Goal: Answer question/provide support

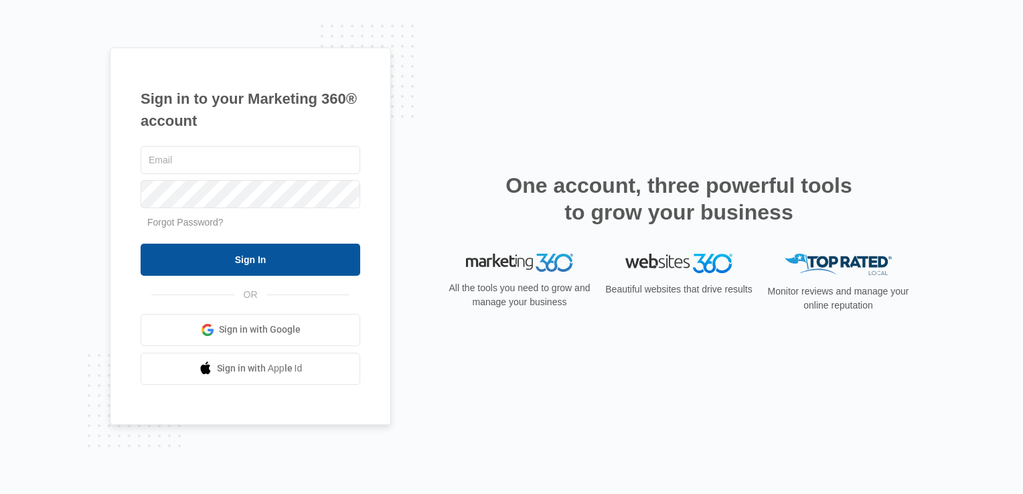
type input "[EMAIL_ADDRESS][DOMAIN_NAME]"
click at [268, 257] on input "Sign In" at bounding box center [251, 260] width 220 height 32
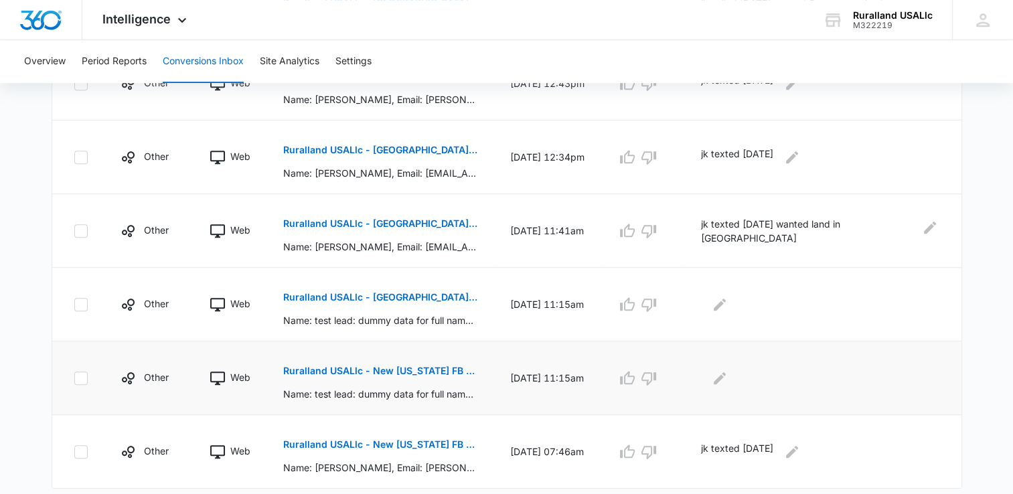
scroll to position [704, 0]
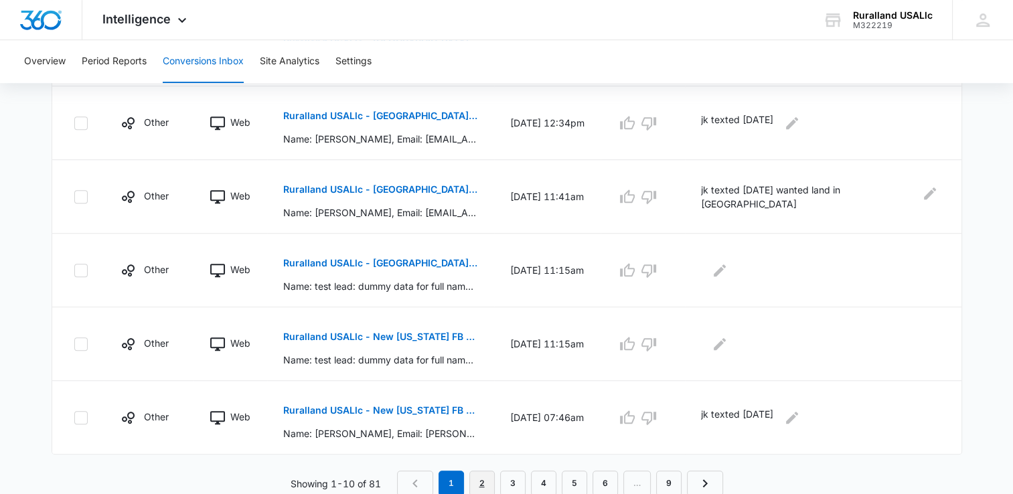
click at [479, 478] on link "2" at bounding box center [481, 483] width 25 height 25
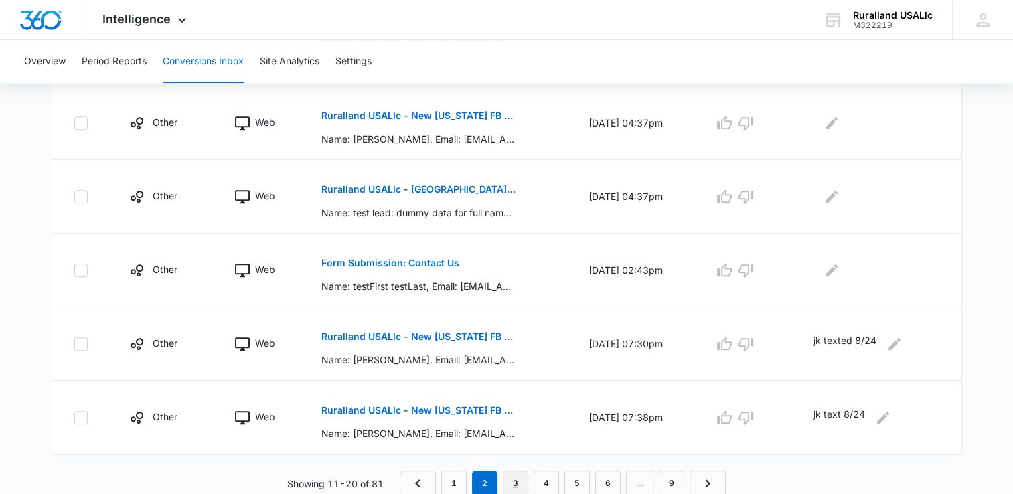
click at [514, 481] on link "3" at bounding box center [515, 483] width 25 height 25
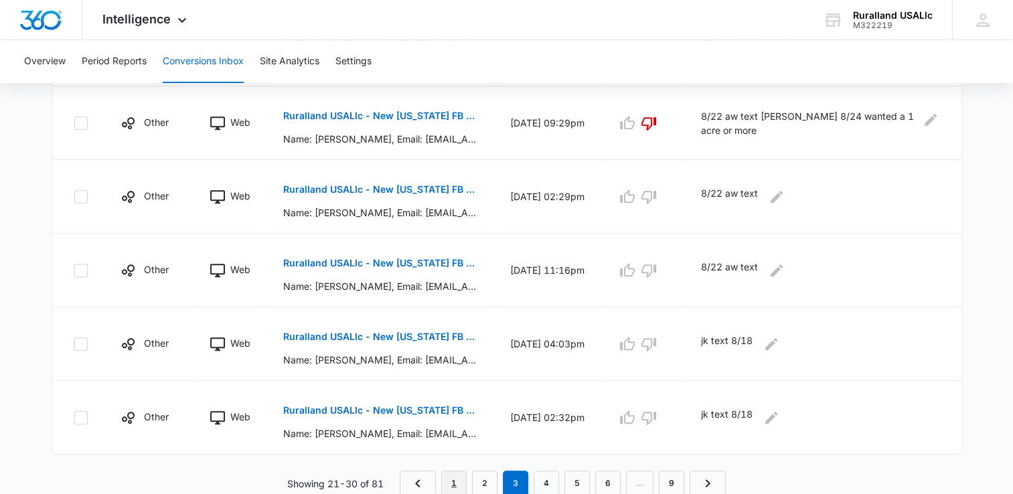
click at [451, 481] on link "1" at bounding box center [453, 483] width 25 height 25
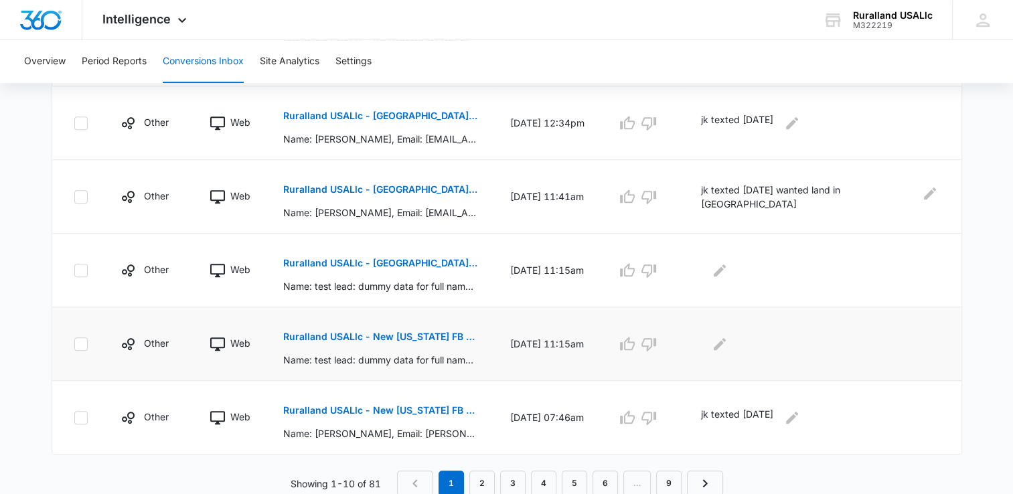
click at [405, 335] on p "Ruralland USALlc - New [US_STATE] FB Lead - M360 Notificaion" at bounding box center [380, 336] width 195 height 9
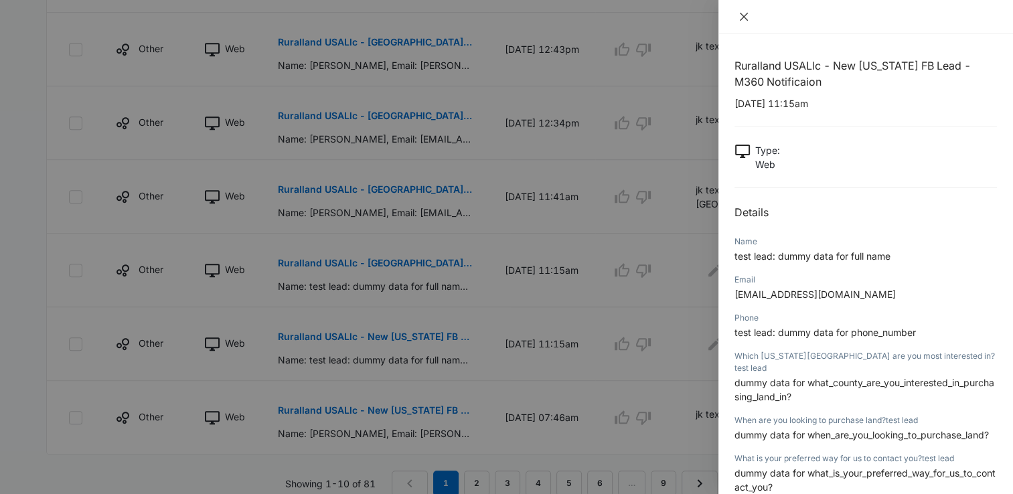
click at [747, 15] on icon "close" at bounding box center [744, 16] width 11 height 11
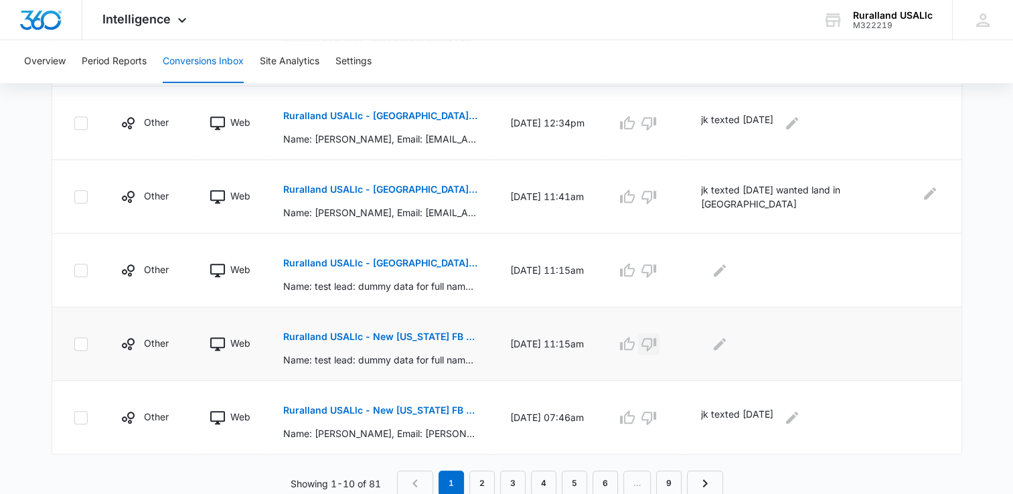
click at [653, 339] on button "button" at bounding box center [648, 343] width 21 height 21
click at [657, 266] on icon "button" at bounding box center [649, 270] width 16 height 16
click at [481, 481] on link "2" at bounding box center [481, 483] width 25 height 25
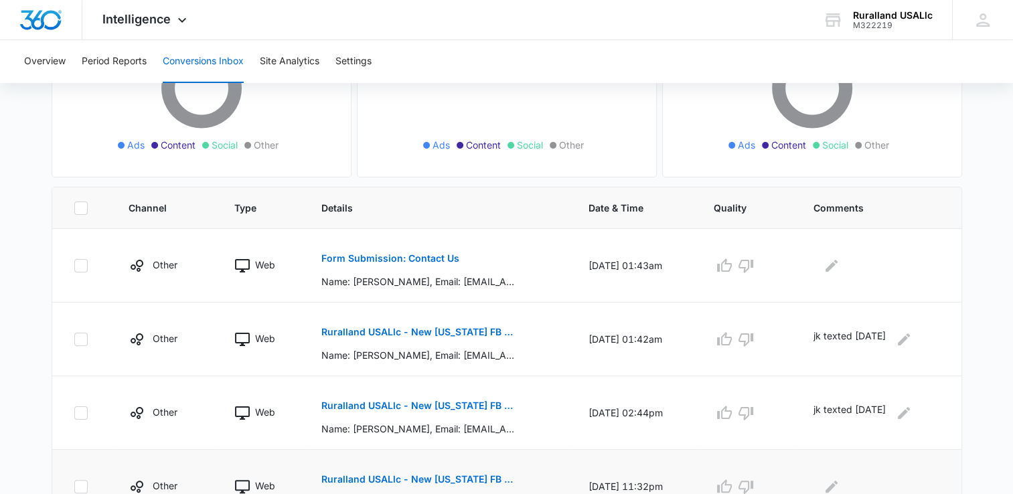
scroll to position [201, 0]
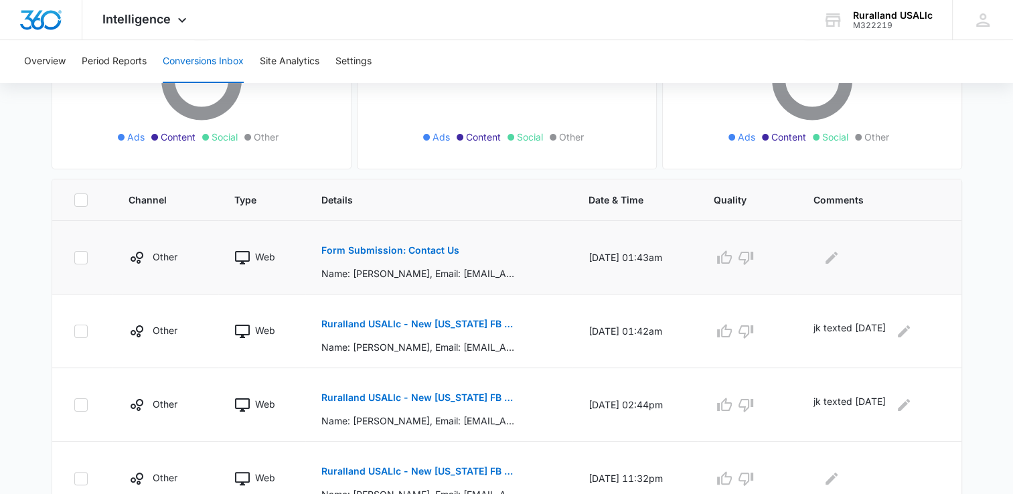
click at [364, 246] on p "Form Submission: Contact Us" at bounding box center [390, 250] width 138 height 9
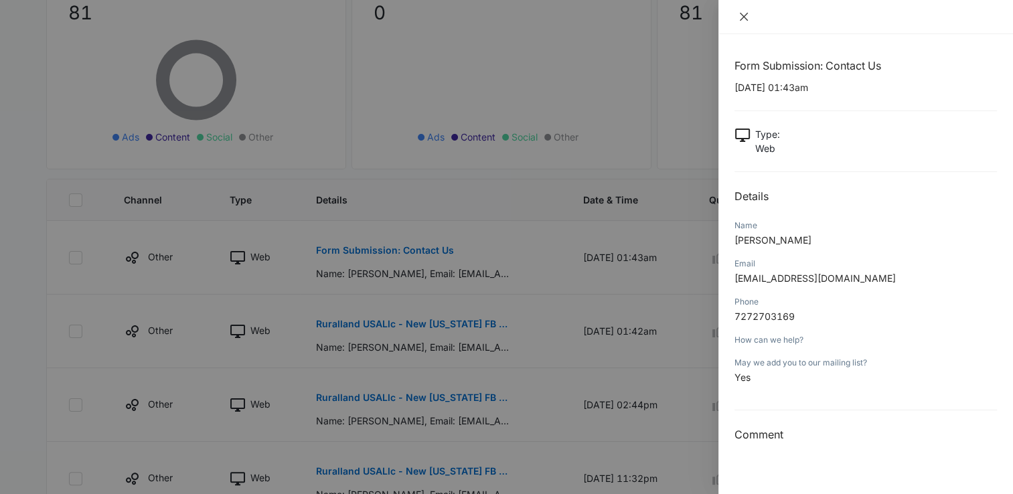
click at [743, 15] on icon "close" at bounding box center [744, 17] width 8 height 8
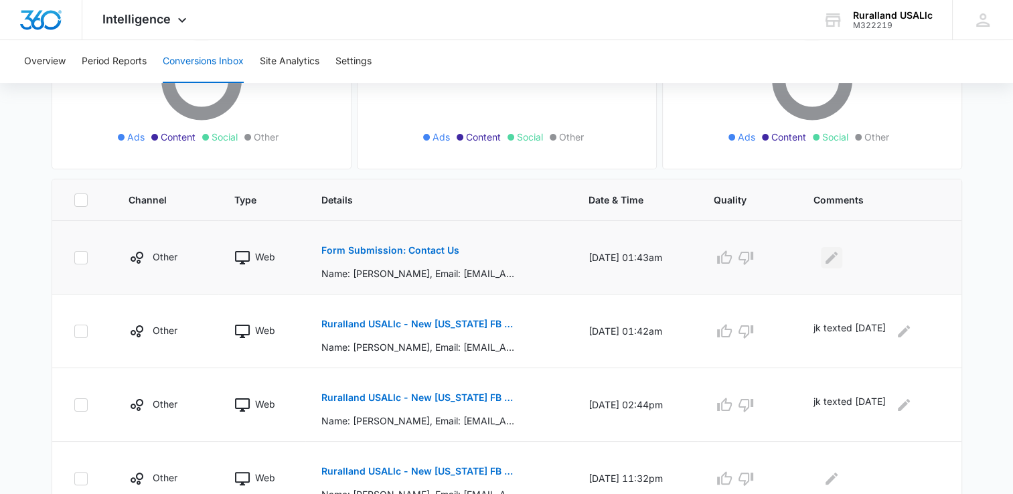
click at [838, 256] on icon "Edit Comments" at bounding box center [832, 257] width 12 height 12
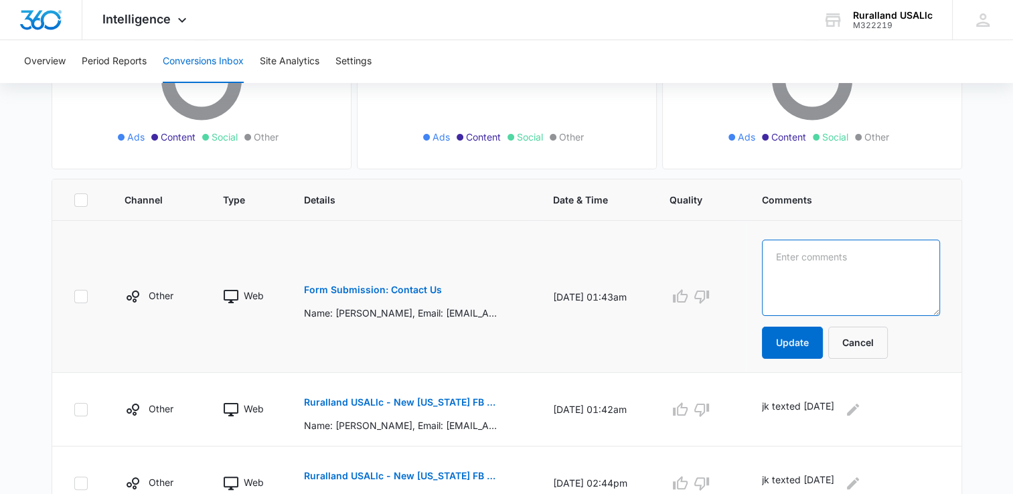
click at [832, 258] on textarea at bounding box center [850, 278] width 177 height 76
type textarea "aw text [DATE]"
click at [802, 339] on button "Update" at bounding box center [792, 343] width 61 height 32
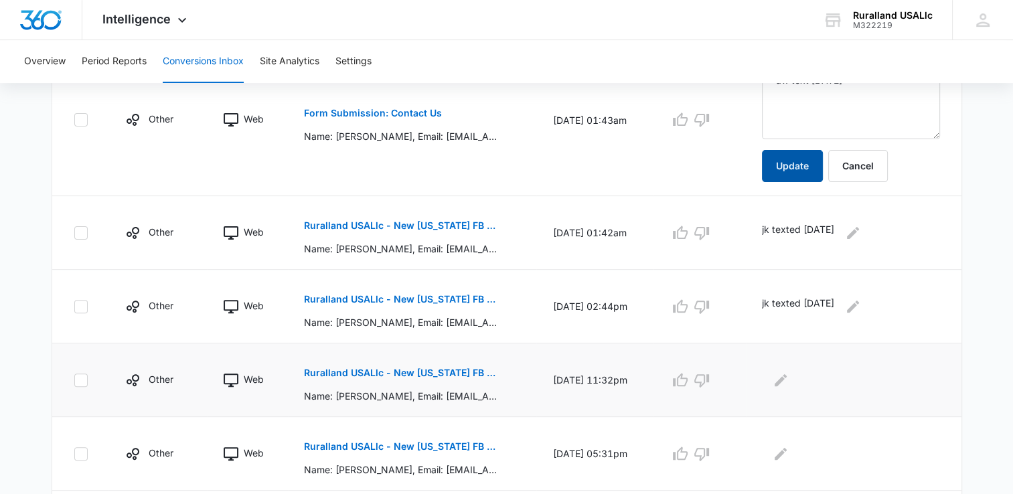
scroll to position [402, 0]
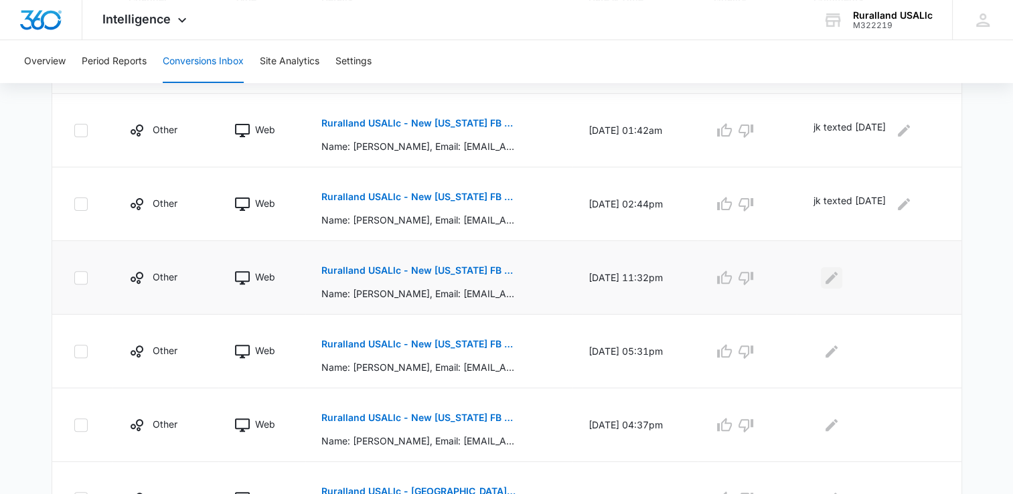
click at [838, 275] on icon "Edit Comments" at bounding box center [832, 277] width 12 height 12
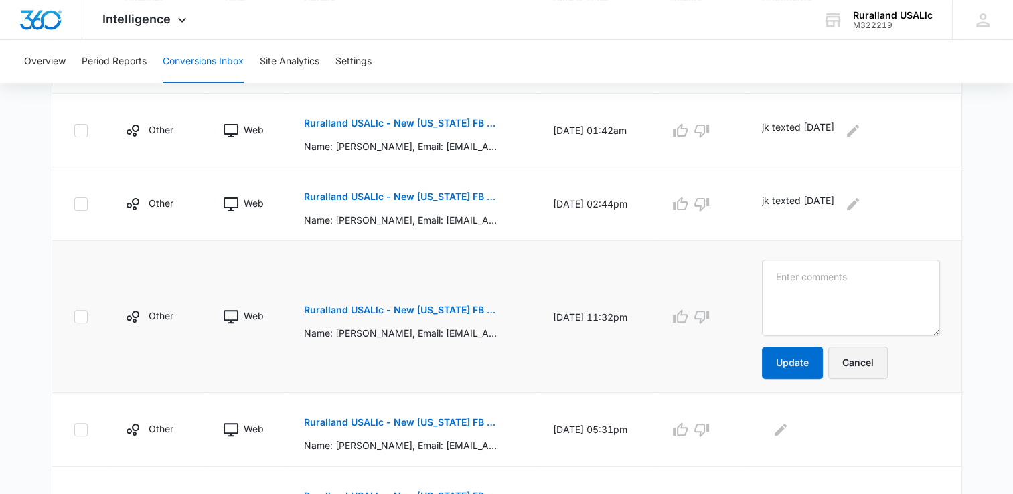
click at [883, 362] on button "Cancel" at bounding box center [858, 363] width 60 height 32
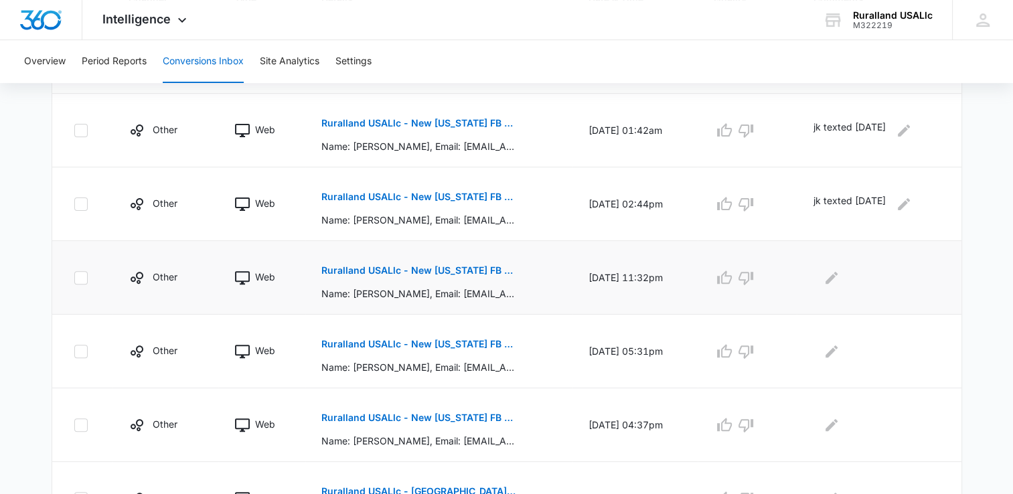
click at [406, 267] on p "Ruralland USALlc - New [US_STATE] FB Lead - M360 Notificaion" at bounding box center [418, 270] width 195 height 9
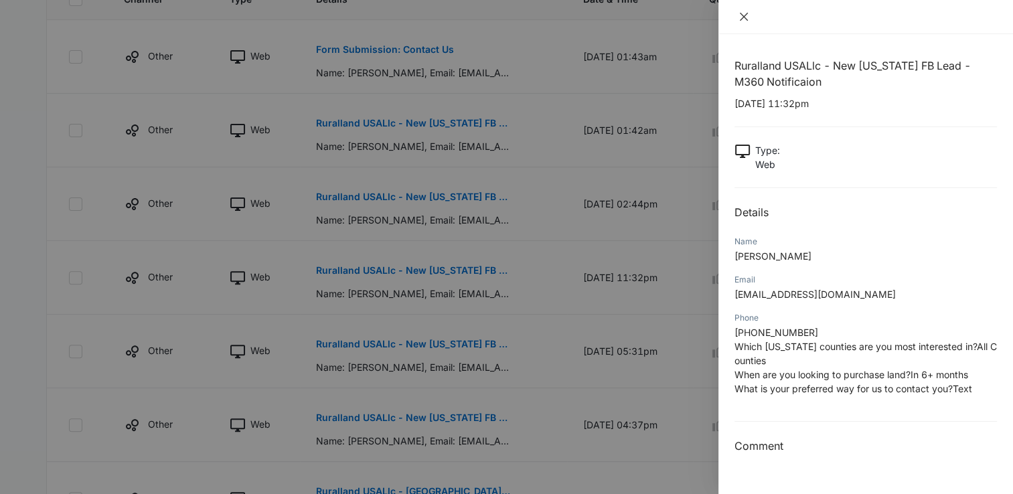
click at [745, 17] on icon "close" at bounding box center [744, 16] width 11 height 11
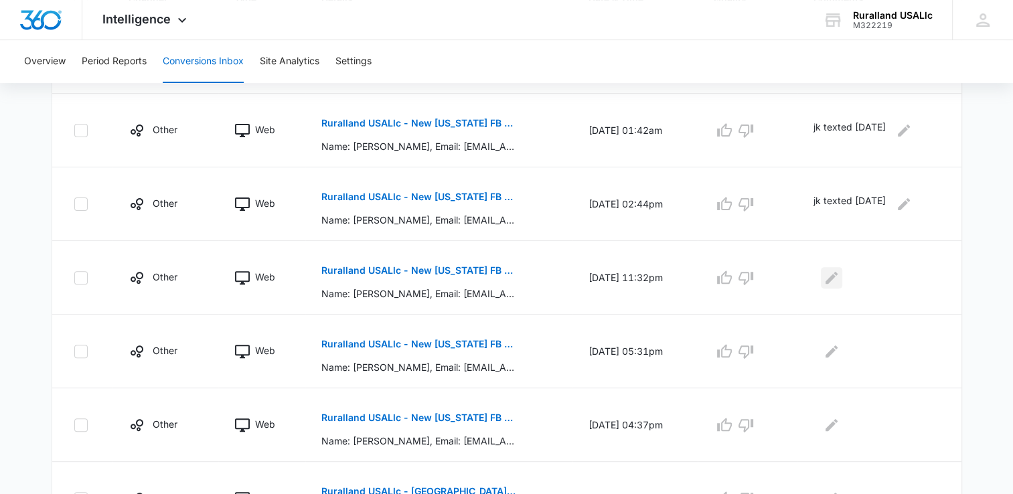
click at [835, 276] on icon "Edit Comments" at bounding box center [832, 278] width 16 height 16
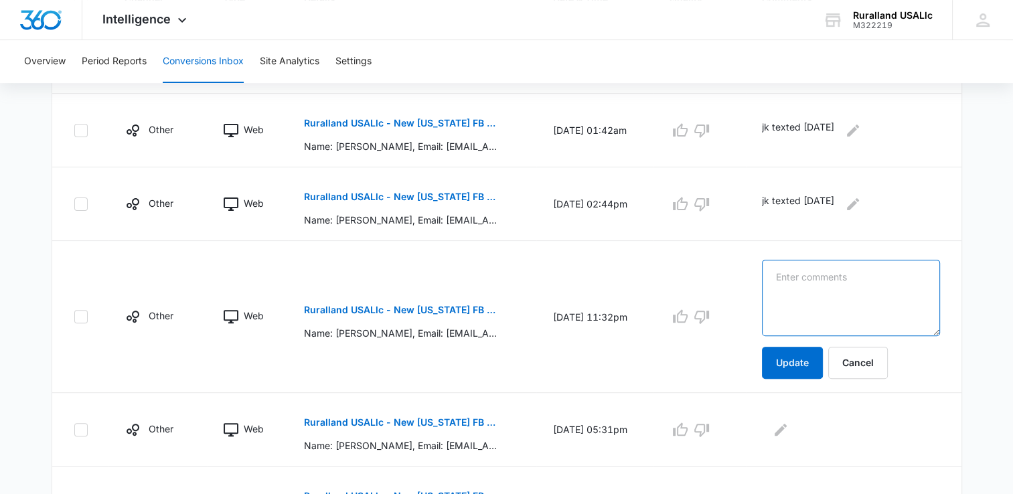
click at [813, 281] on textarea at bounding box center [850, 298] width 177 height 76
type textarea "aw text [DATE]"
click at [810, 360] on button "Update" at bounding box center [792, 363] width 61 height 32
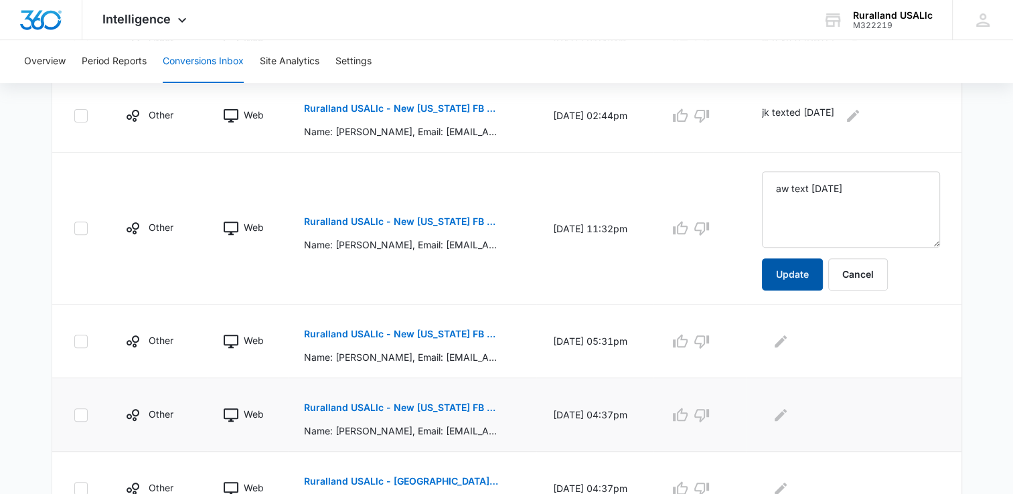
scroll to position [536, 0]
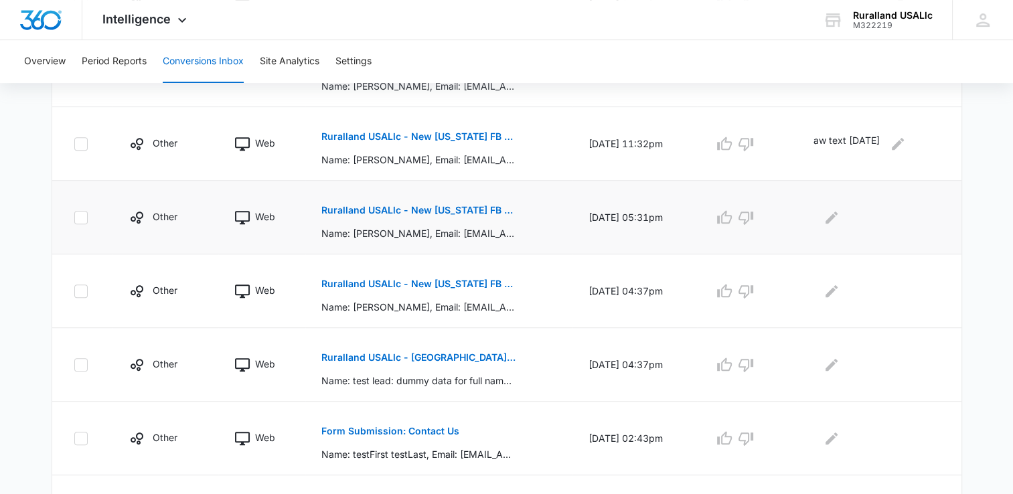
click at [423, 206] on p "Ruralland USALlc - New [US_STATE] FB Lead - M360 Notificaion" at bounding box center [418, 210] width 195 height 9
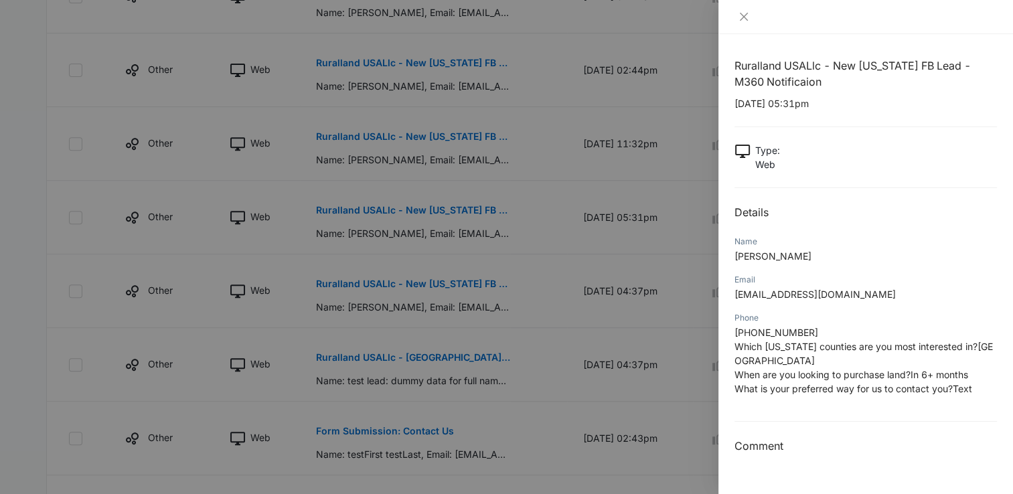
click at [734, 15] on div at bounding box center [865, 17] width 295 height 34
click at [744, 16] on icon "close" at bounding box center [744, 16] width 11 height 11
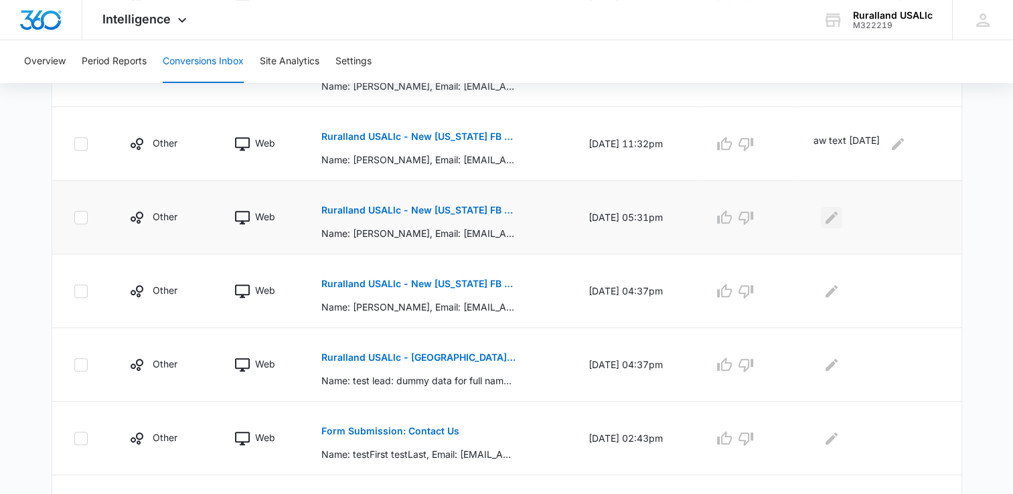
click at [836, 216] on icon "Edit Comments" at bounding box center [832, 218] width 16 height 16
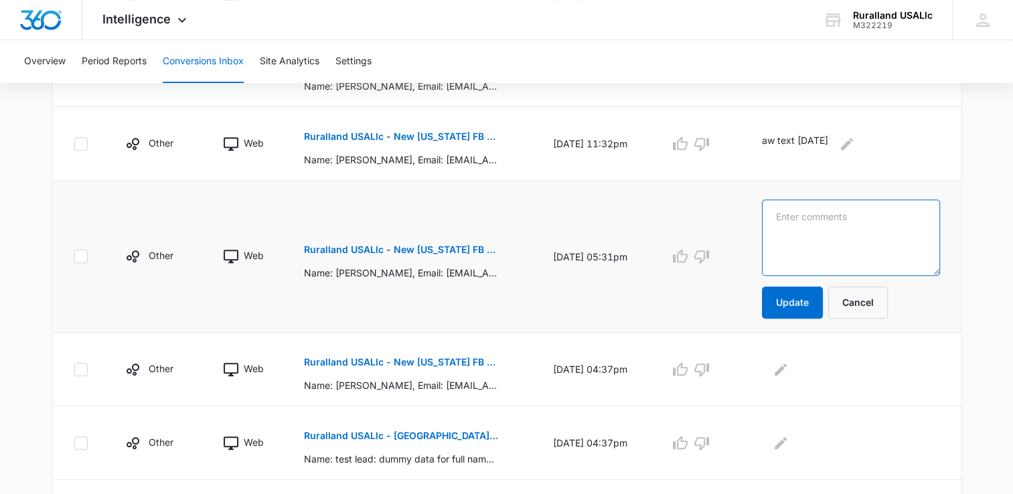
click at [800, 214] on textarea at bounding box center [850, 238] width 177 height 76
type textarea "aw text [DATE]"
click at [798, 300] on button "Update" at bounding box center [792, 303] width 61 height 32
drag, startPoint x: 794, startPoint y: 299, endPoint x: 760, endPoint y: 321, distance: 40.7
click at [790, 303] on button "Update" at bounding box center [792, 303] width 61 height 32
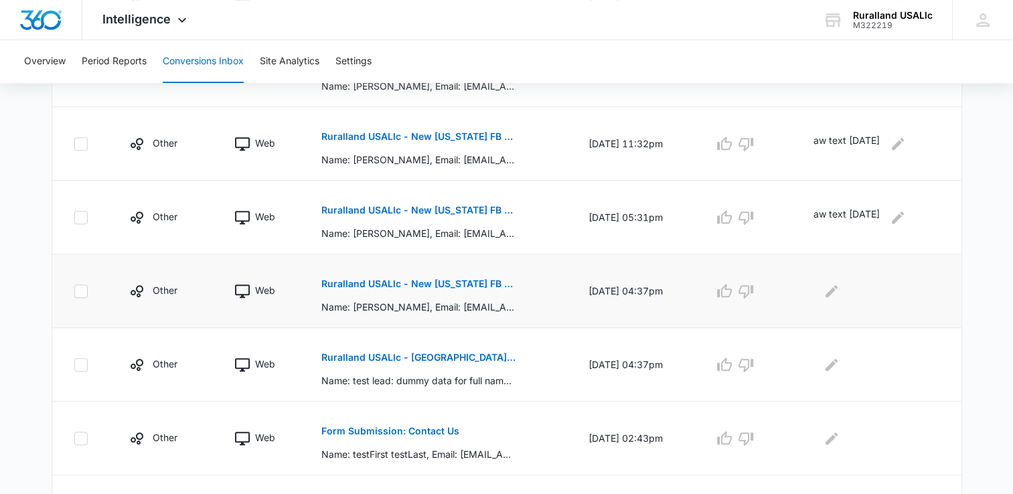
click at [418, 277] on button "Ruralland USALlc - New [US_STATE] FB Lead - M360 Notificaion" at bounding box center [418, 284] width 195 height 32
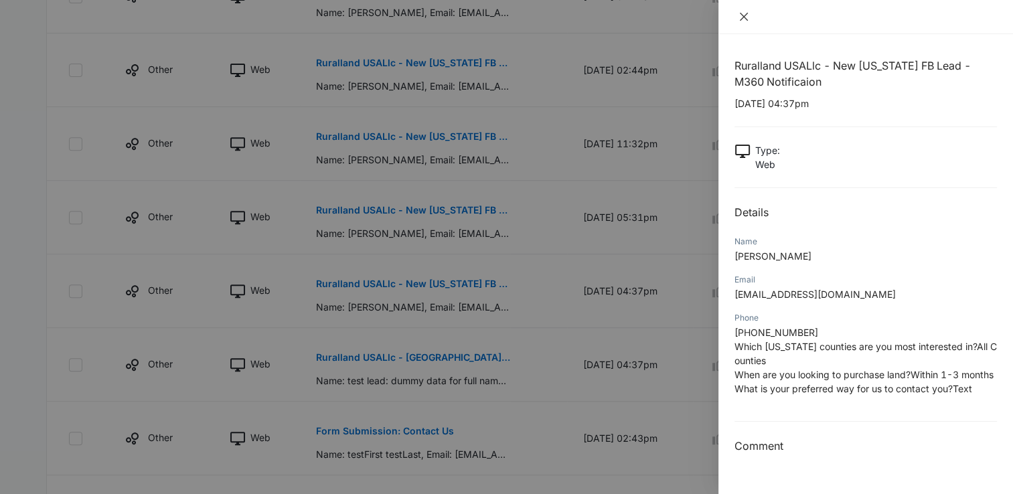
click at [739, 15] on icon "close" at bounding box center [744, 16] width 11 height 11
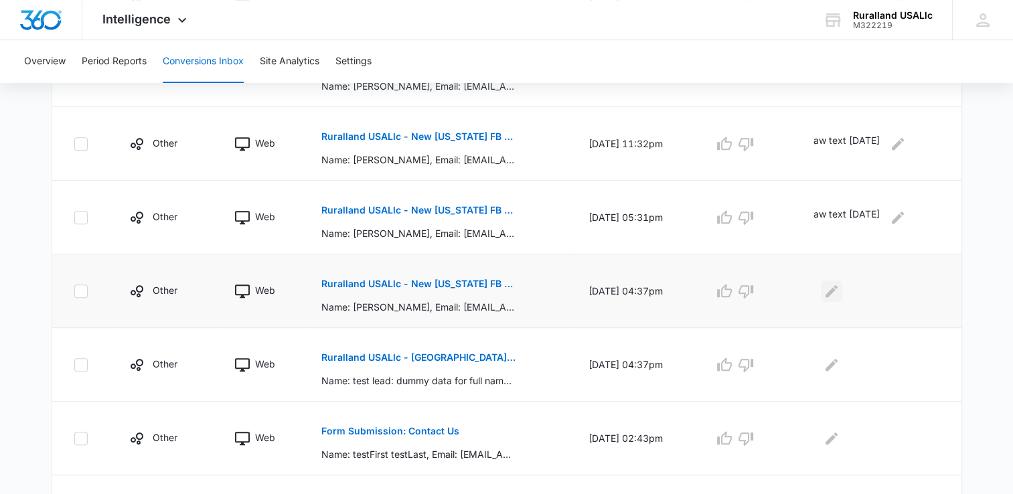
click at [834, 291] on icon "Edit Comments" at bounding box center [832, 291] width 12 height 12
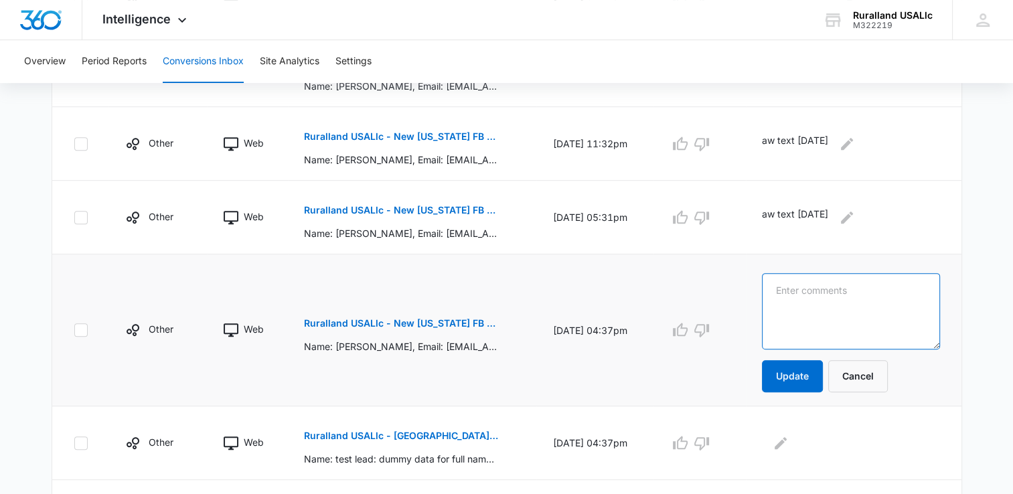
click at [821, 299] on textarea at bounding box center [850, 311] width 177 height 76
type textarea "aw text [DATE]"
click at [814, 377] on button "Update" at bounding box center [792, 376] width 61 height 32
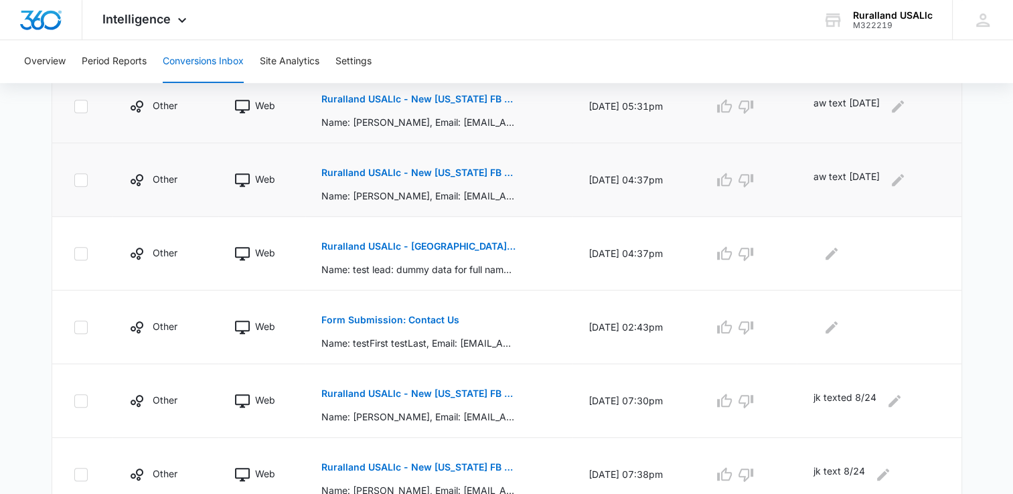
scroll to position [670, 0]
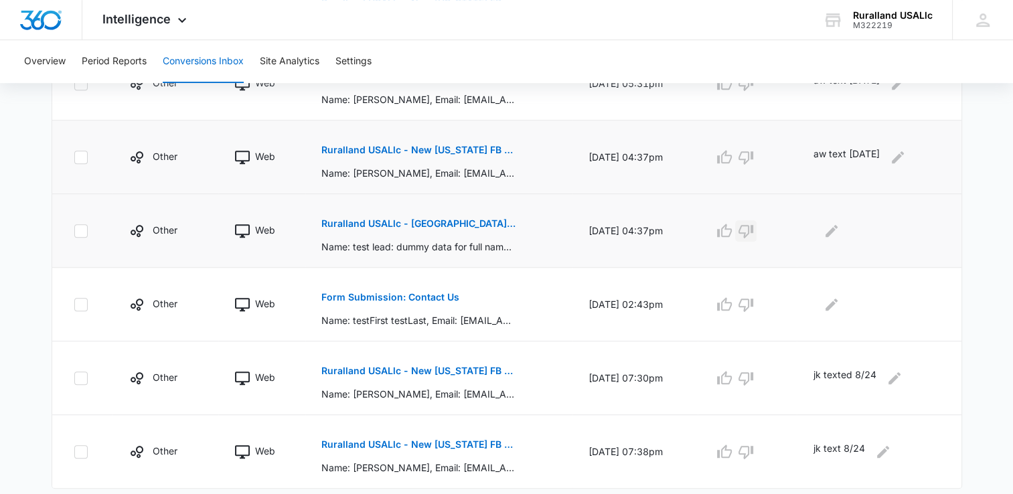
click at [751, 225] on icon "button" at bounding box center [746, 231] width 16 height 16
click at [380, 293] on p "Form Submission: Contact Us" at bounding box center [390, 297] width 138 height 9
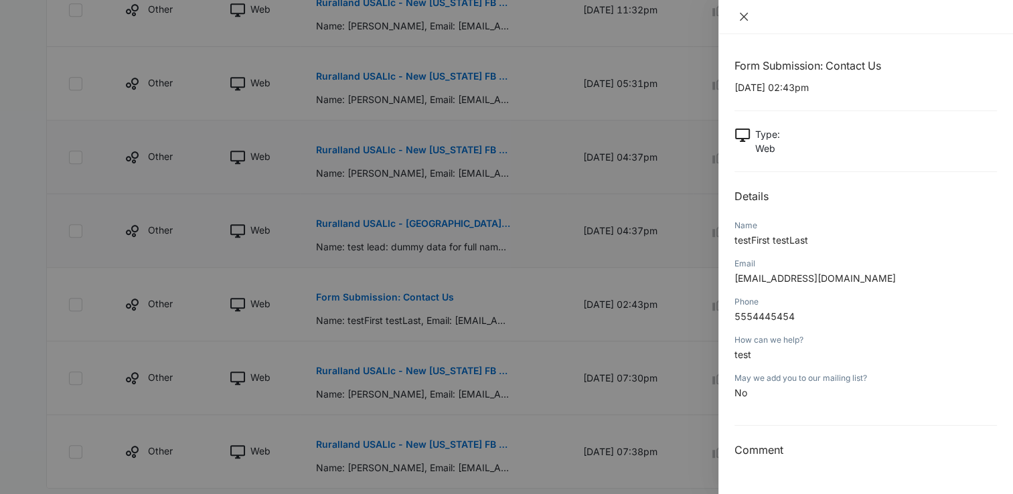
drag, startPoint x: 741, startPoint y: 16, endPoint x: 734, endPoint y: 20, distance: 8.4
click at [741, 16] on icon "close" at bounding box center [744, 16] width 11 height 11
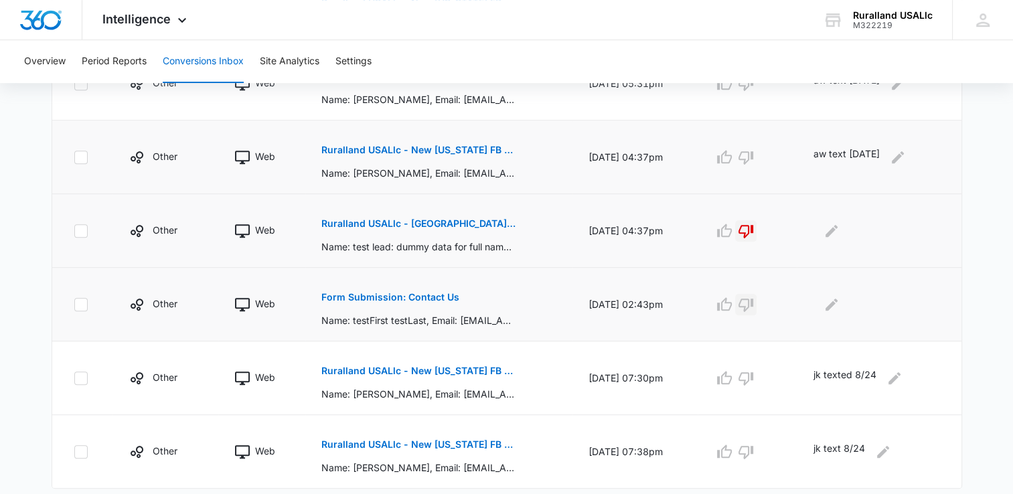
click at [754, 301] on icon "button" at bounding box center [746, 305] width 16 height 16
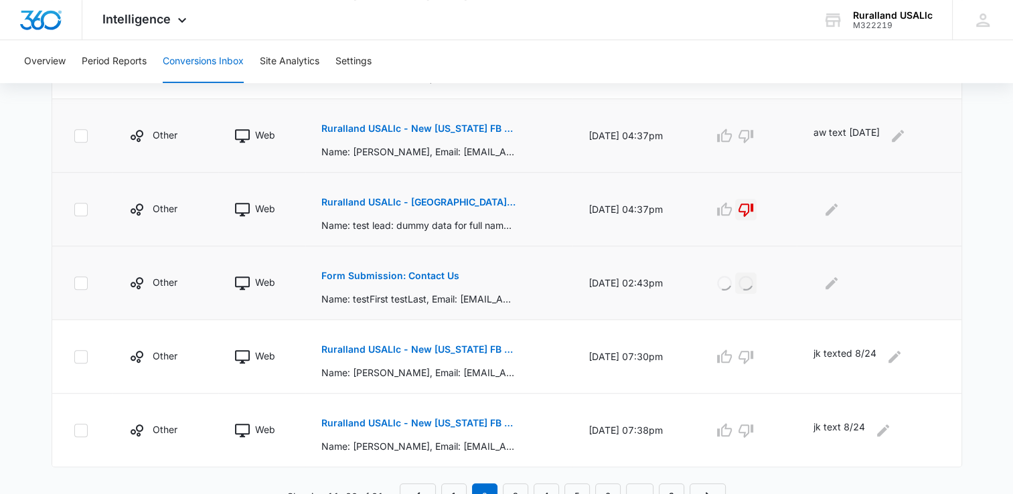
scroll to position [704, 0]
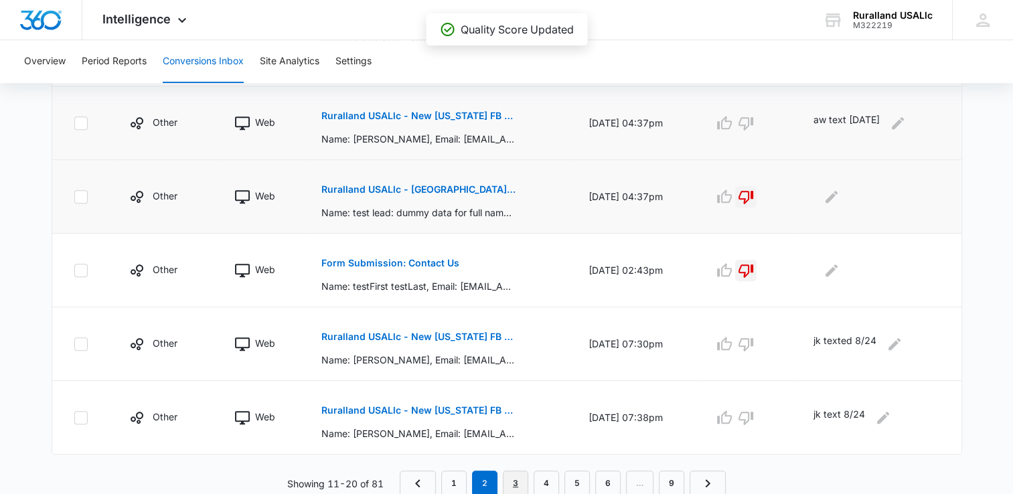
click at [512, 481] on link "3" at bounding box center [515, 483] width 25 height 25
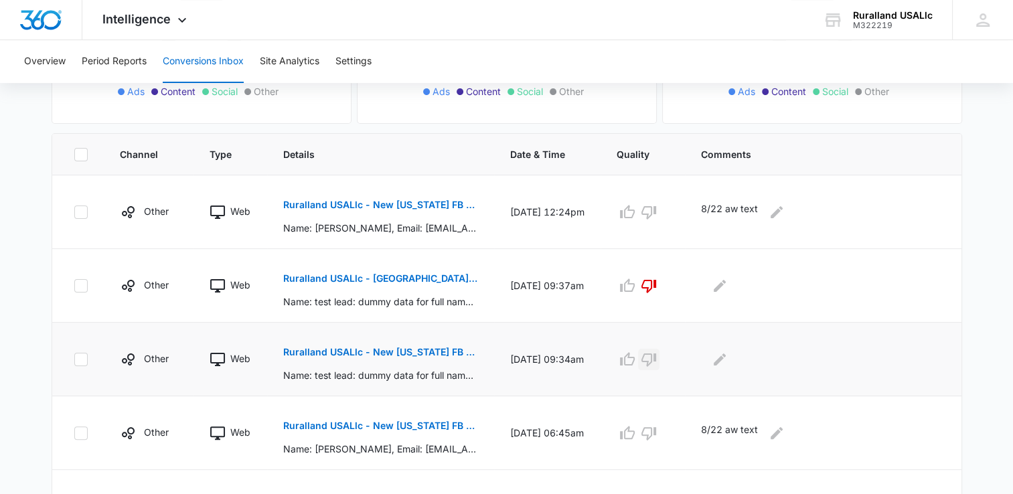
scroll to position [268, 0]
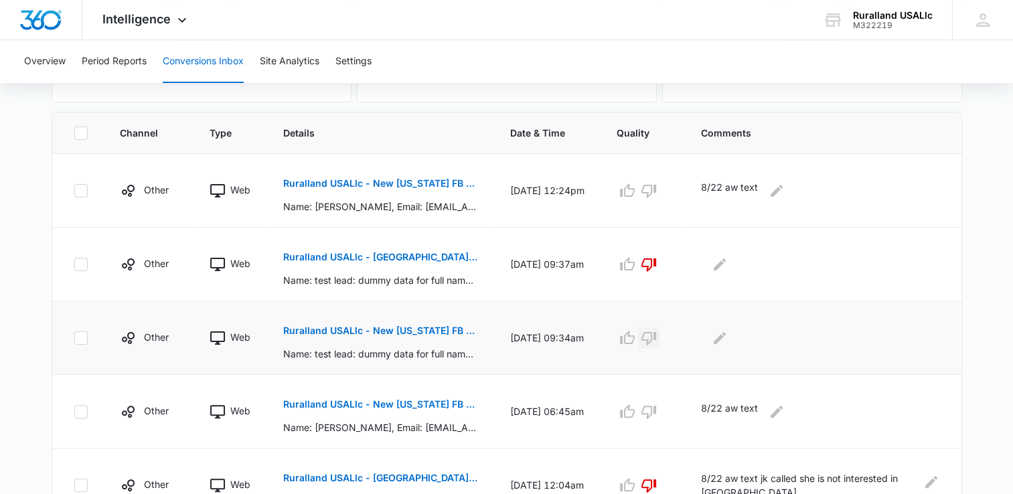
click at [657, 336] on icon "button" at bounding box center [649, 338] width 16 height 16
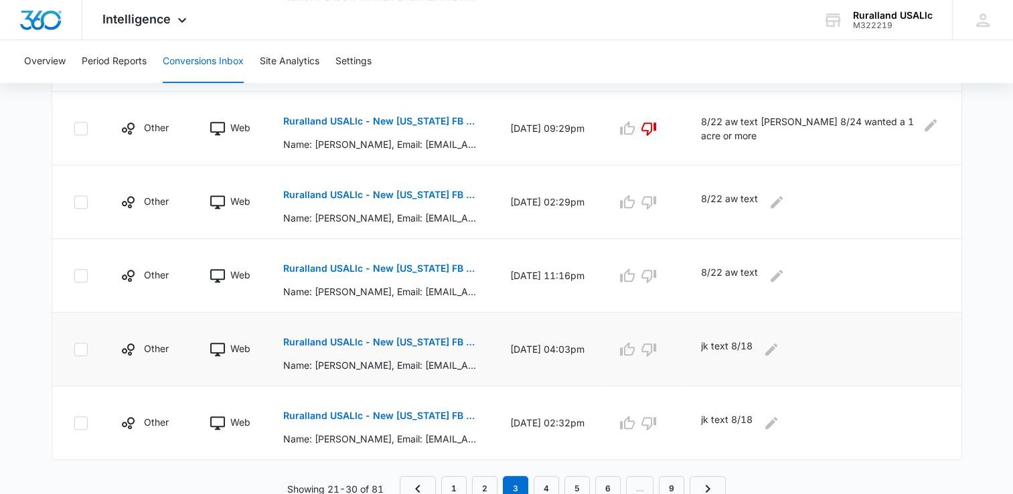
scroll to position [704, 0]
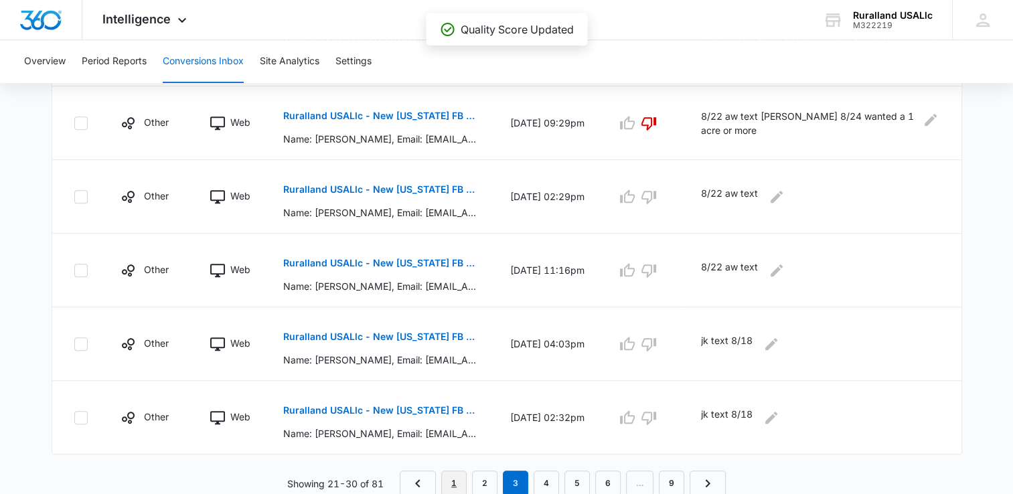
click at [454, 481] on link "1" at bounding box center [453, 483] width 25 height 25
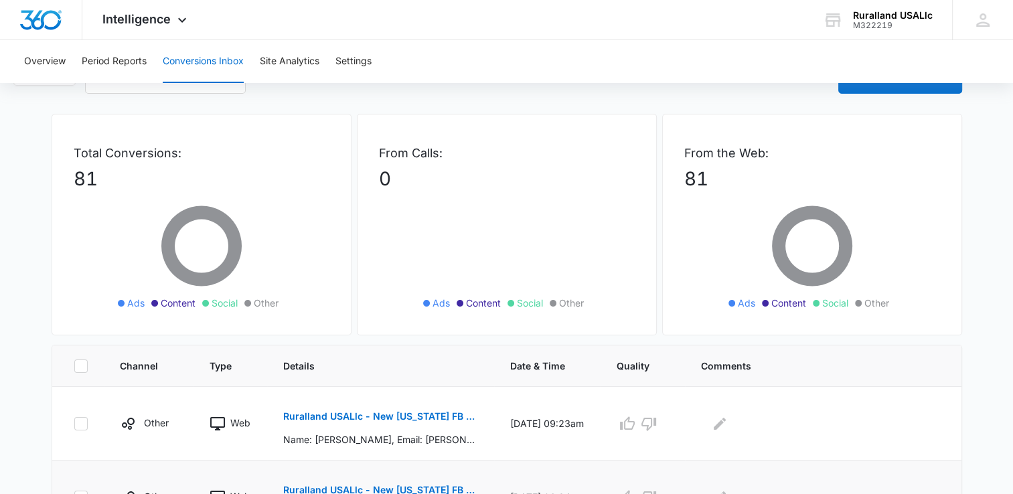
scroll to position [67, 0]
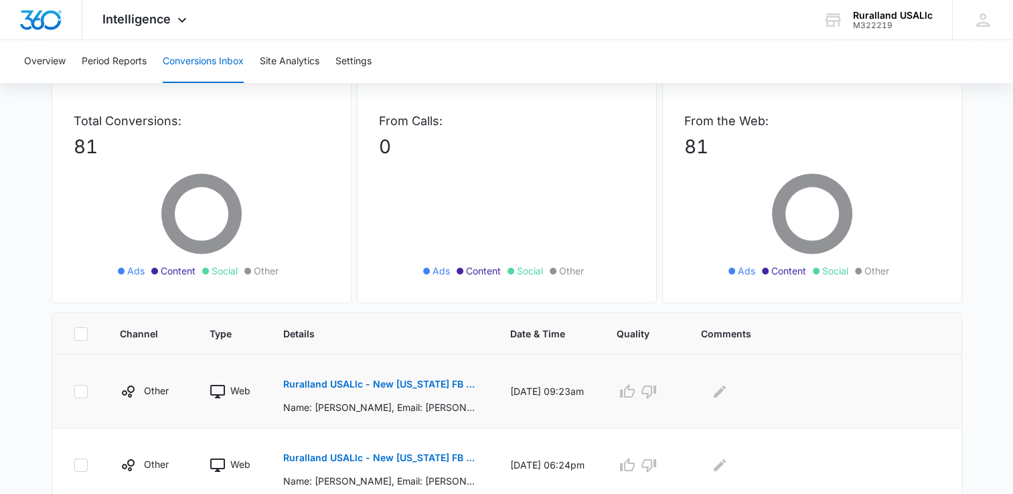
click at [392, 381] on p "Ruralland USALlc - New [US_STATE] FB Lead - M360 Notificaion" at bounding box center [380, 384] width 195 height 9
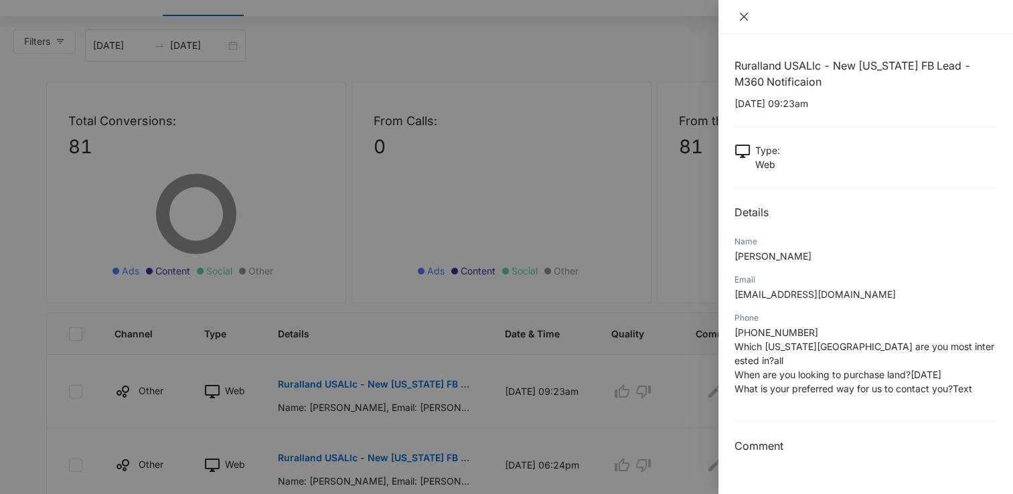
drag, startPoint x: 743, startPoint y: 11, endPoint x: 739, endPoint y: 17, distance: 7.1
click at [739, 17] on icon "close" at bounding box center [744, 16] width 11 height 11
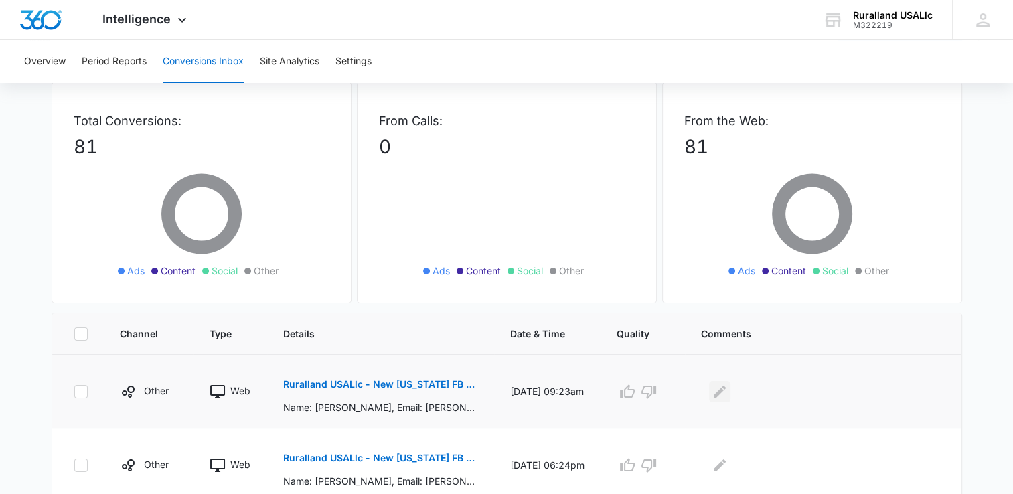
click at [726, 391] on icon "Edit Comments" at bounding box center [720, 391] width 12 height 12
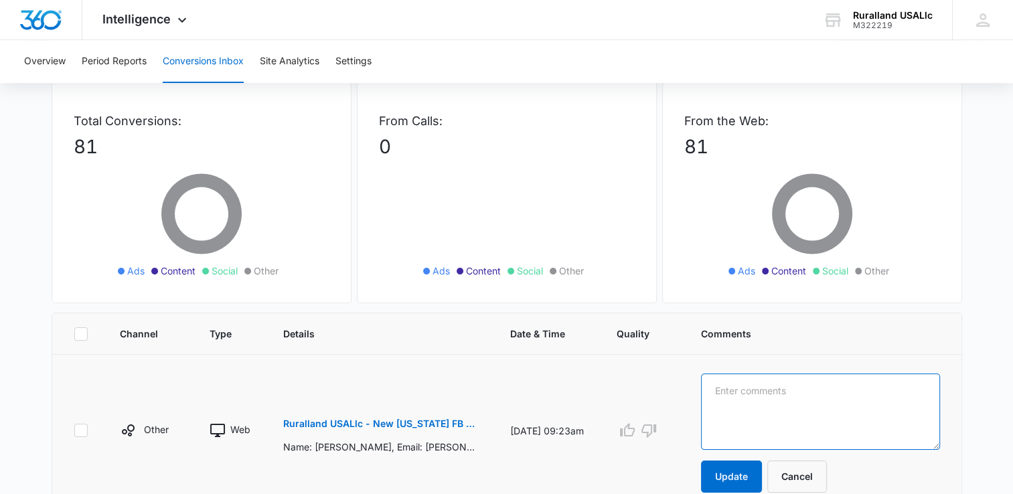
click at [735, 394] on textarea at bounding box center [820, 412] width 239 height 76
type textarea "aw text [DATE]"
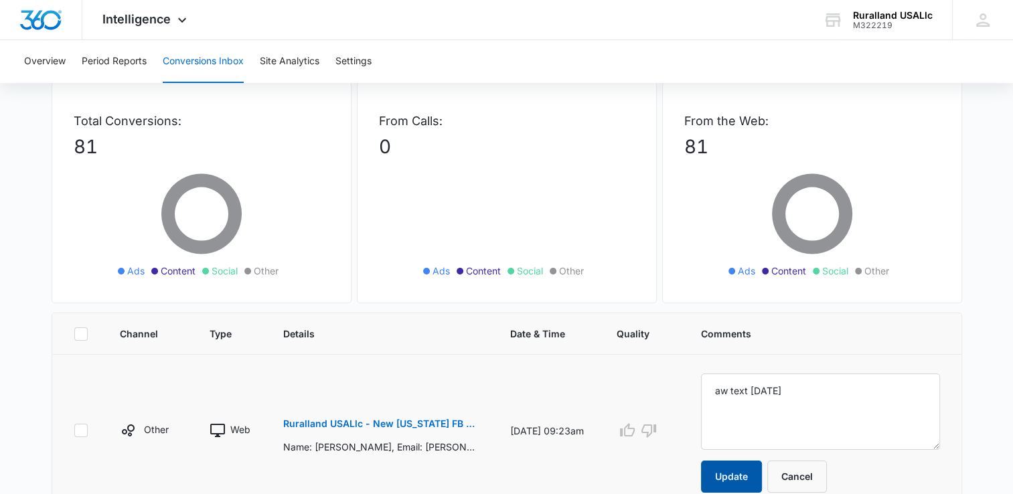
click at [750, 479] on button "Update" at bounding box center [731, 477] width 61 height 32
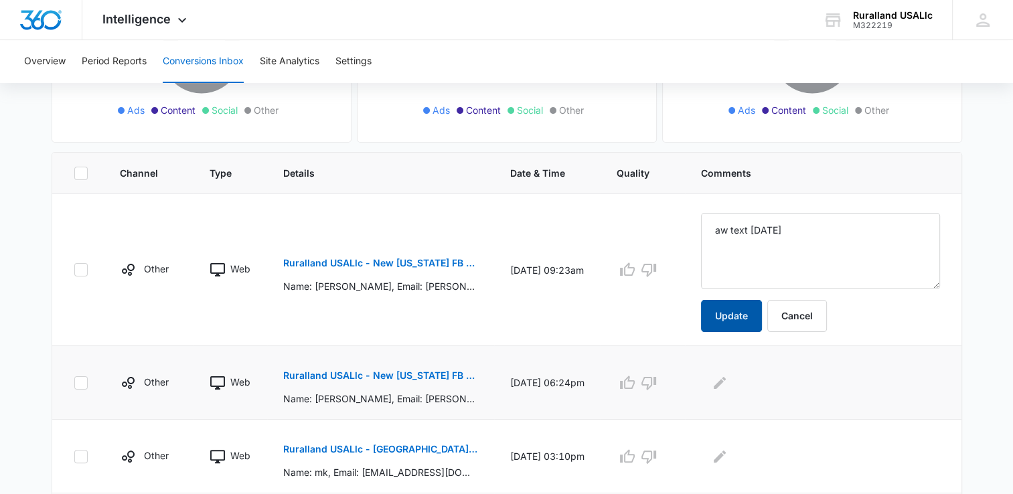
scroll to position [268, 0]
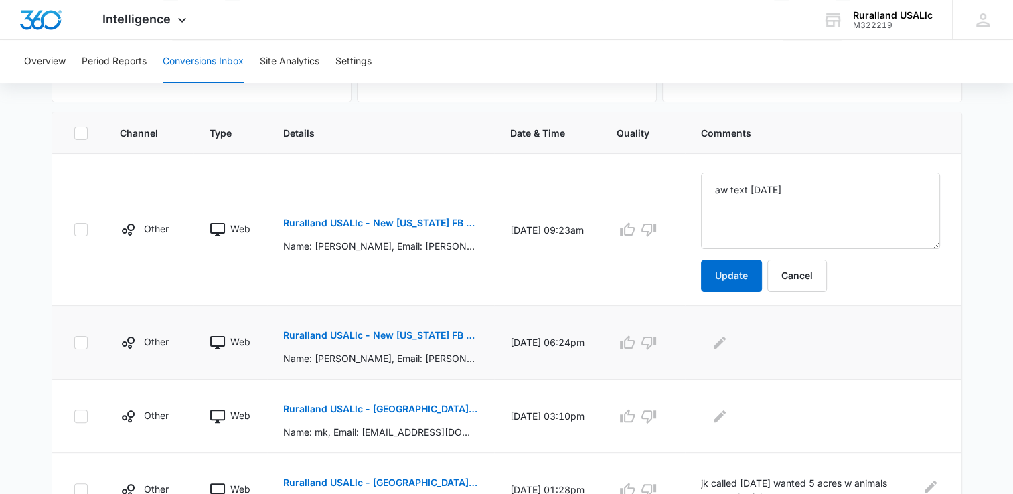
click at [400, 328] on button "Ruralland USALlc - New [US_STATE] FB Lead - M360 Notificaion" at bounding box center [380, 335] width 195 height 32
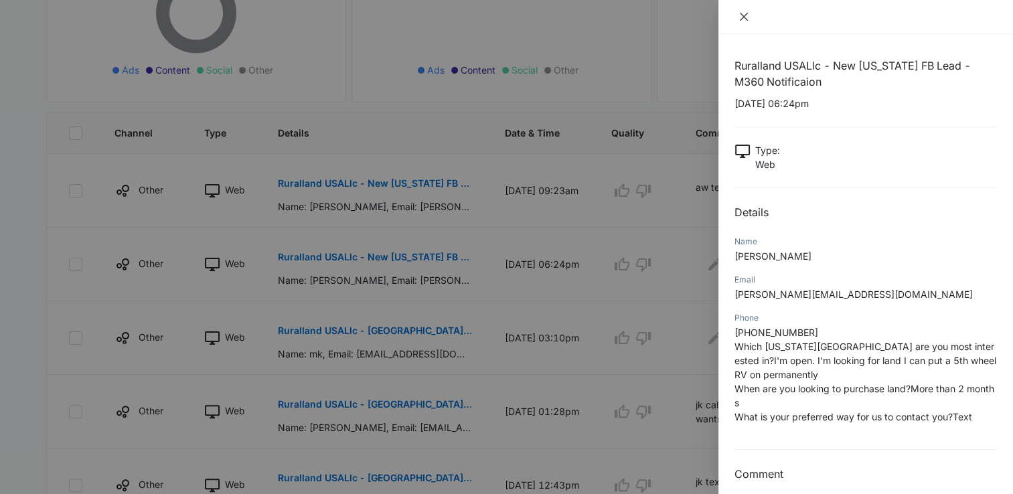
click at [747, 17] on icon "close" at bounding box center [744, 16] width 11 height 11
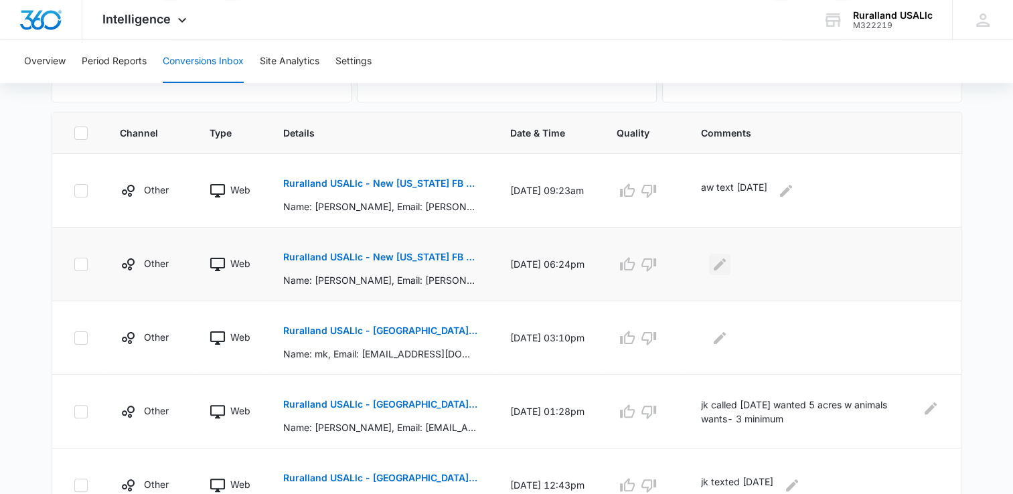
click at [728, 261] on icon "Edit Comments" at bounding box center [720, 264] width 16 height 16
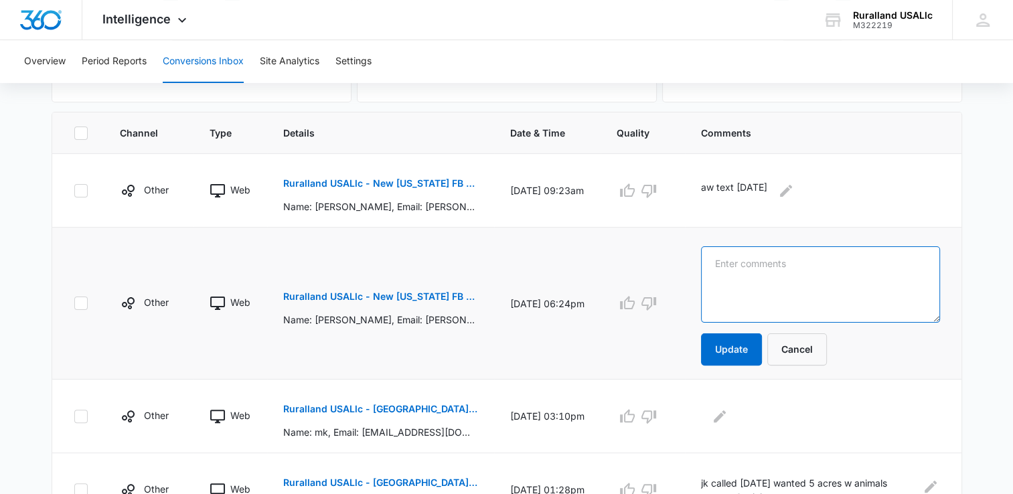
click at [739, 260] on textarea at bounding box center [820, 284] width 239 height 76
type textarea "aw text [DATE]"
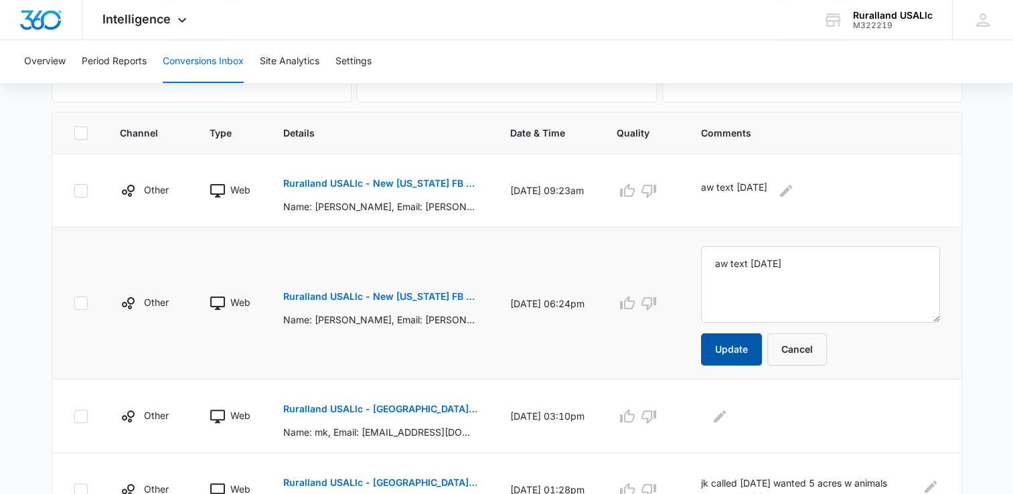
click at [745, 346] on button "Update" at bounding box center [731, 349] width 61 height 32
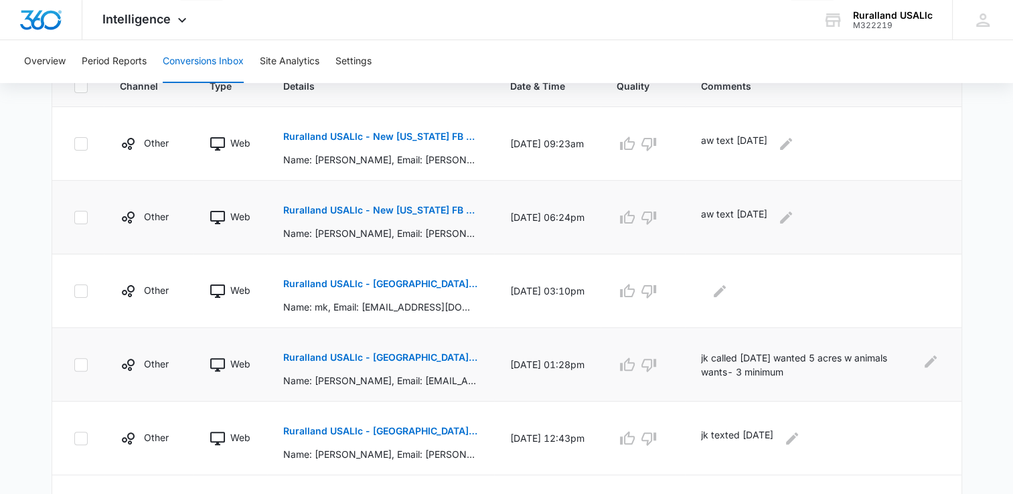
scroll to position [335, 0]
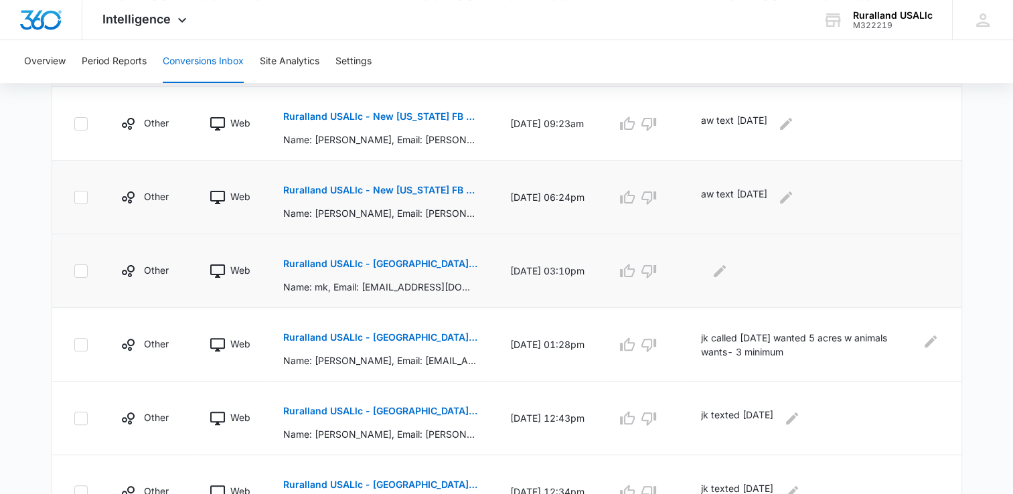
click at [394, 260] on p "Ruralland USALlc - [GEOGRAPHIC_DATA][US_STATE] FB Lead - M360 Notificaion" at bounding box center [380, 263] width 195 height 9
